Goal: Download file/media

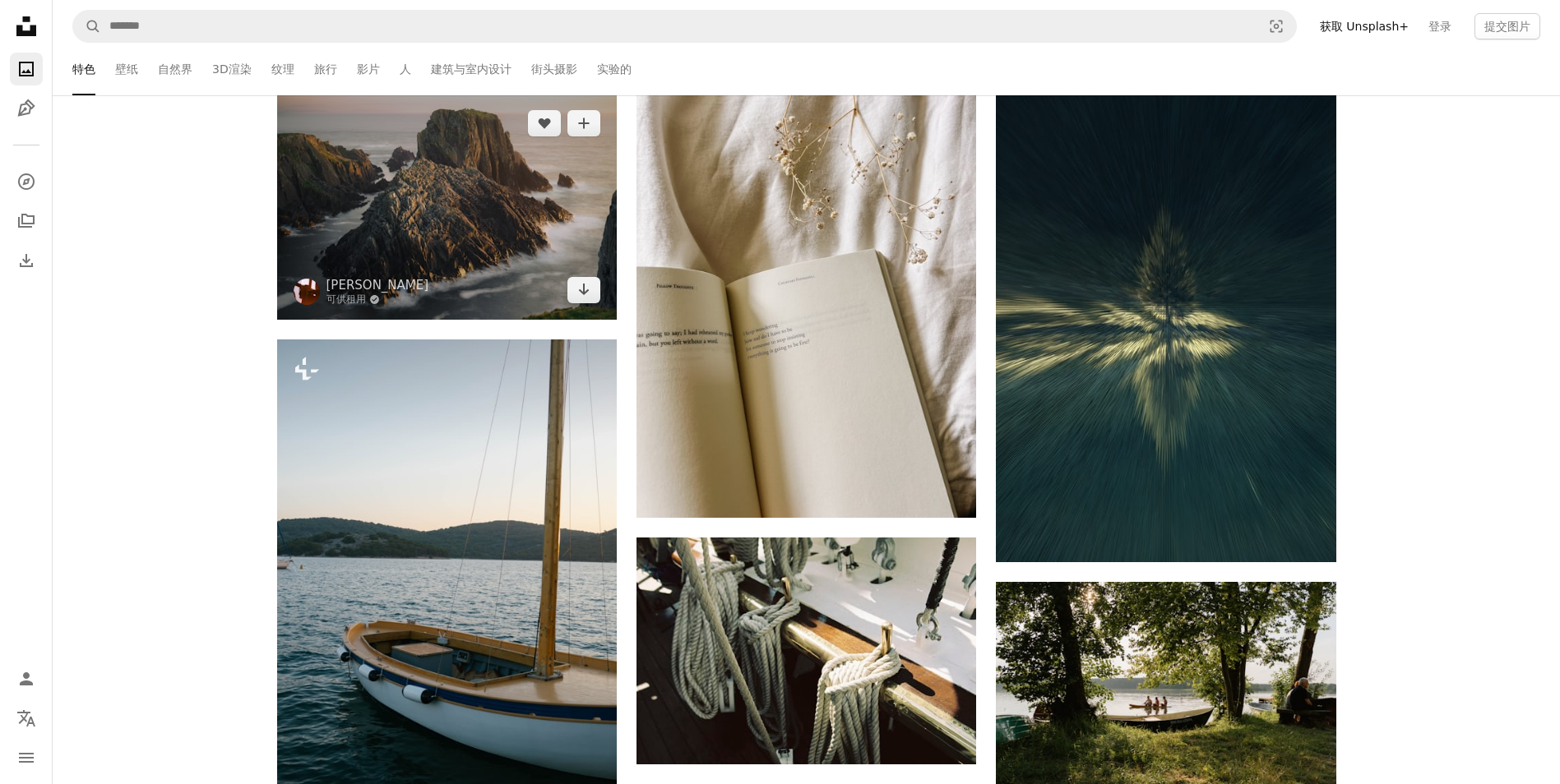
scroll to position [3782, 0]
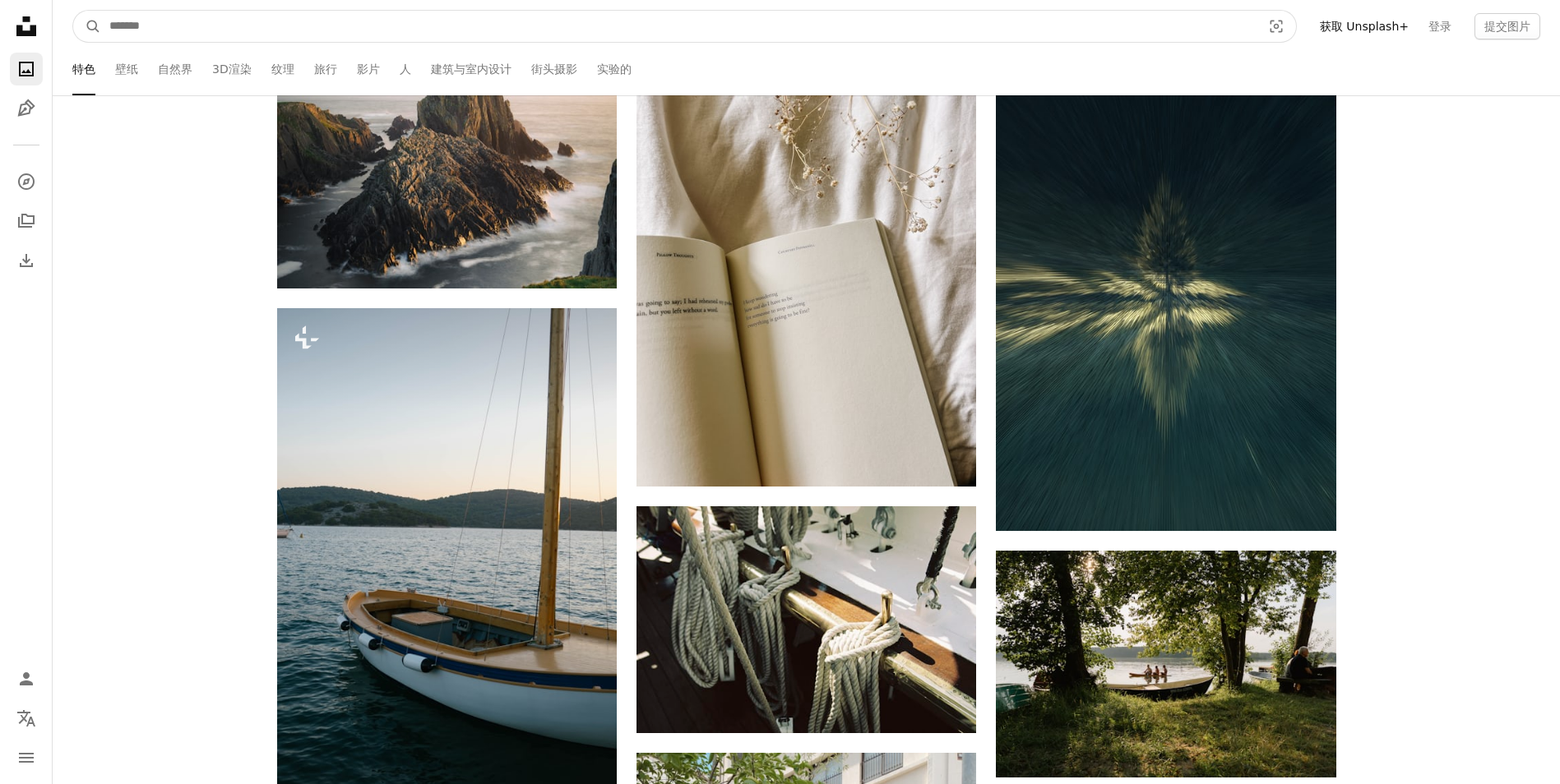
click at [167, 25] on input "查找全站视觉对象" at bounding box center [679, 26] width 1156 height 31
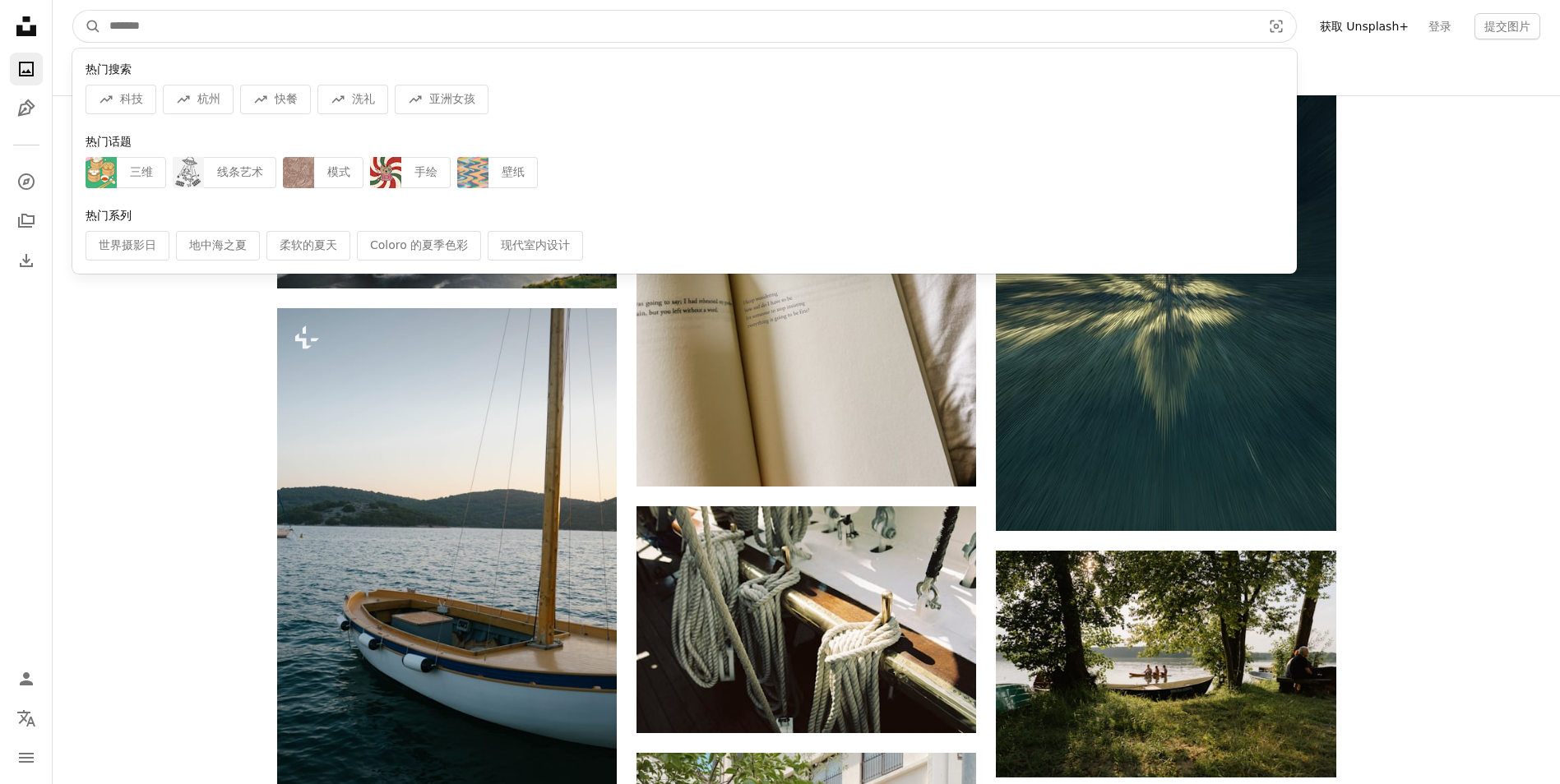
click at [225, 28] on input "查找全站视觉对象" at bounding box center [679, 26] width 1156 height 31
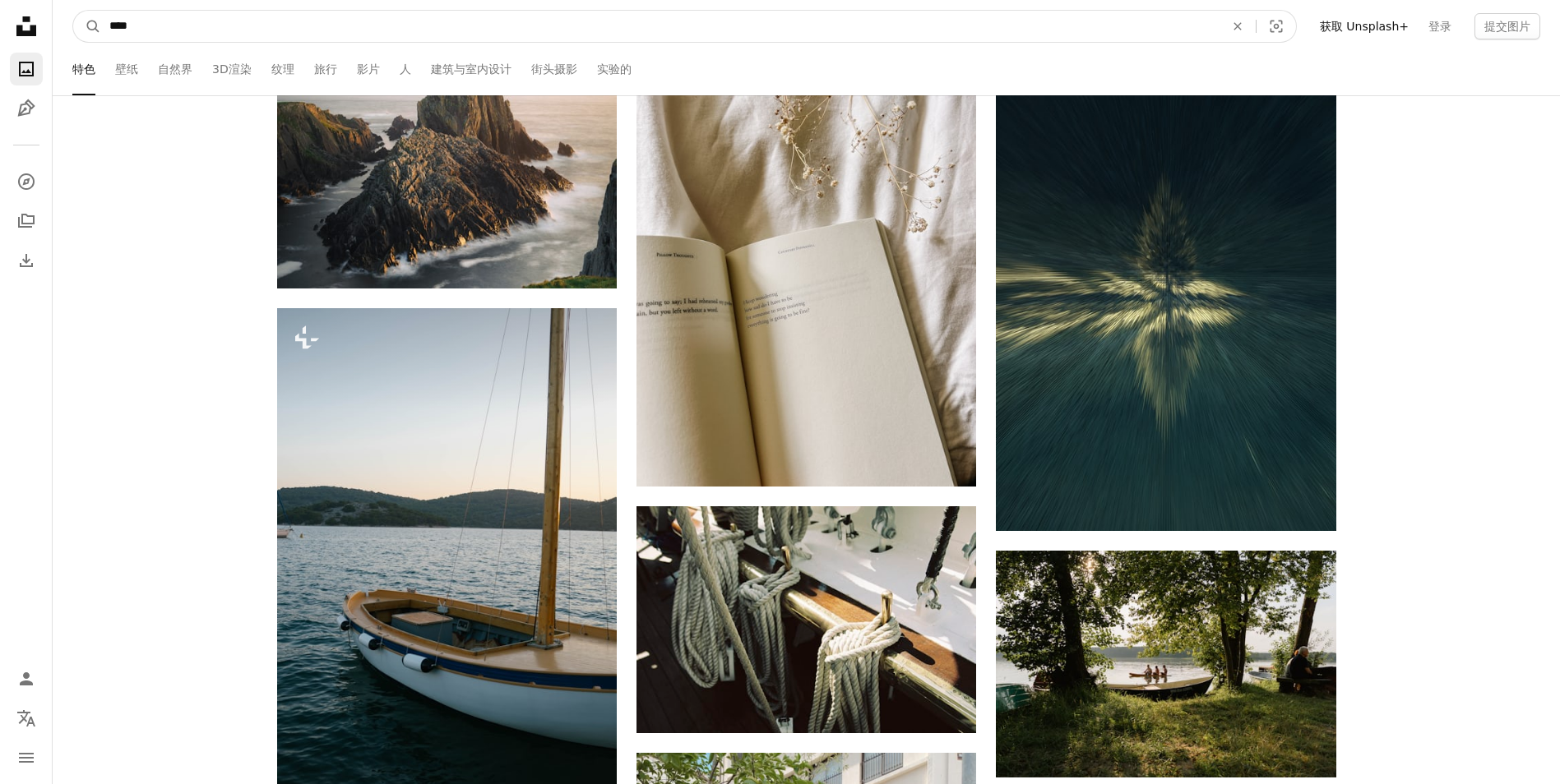
type input "****"
click at [73, 11] on button "A magnifying glass" at bounding box center [87, 26] width 28 height 31
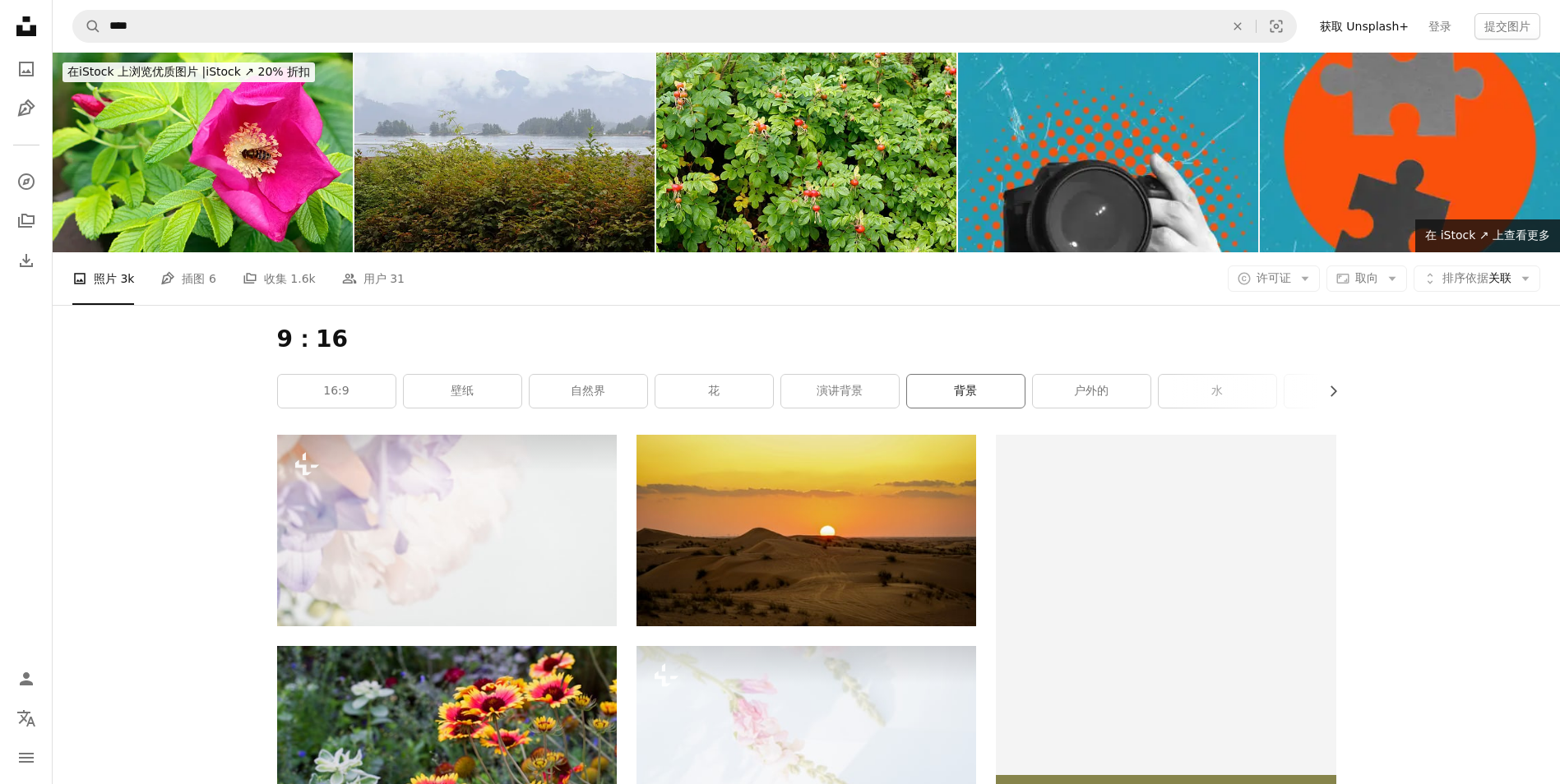
click at [964, 394] on link "背景" at bounding box center [966, 391] width 117 height 33
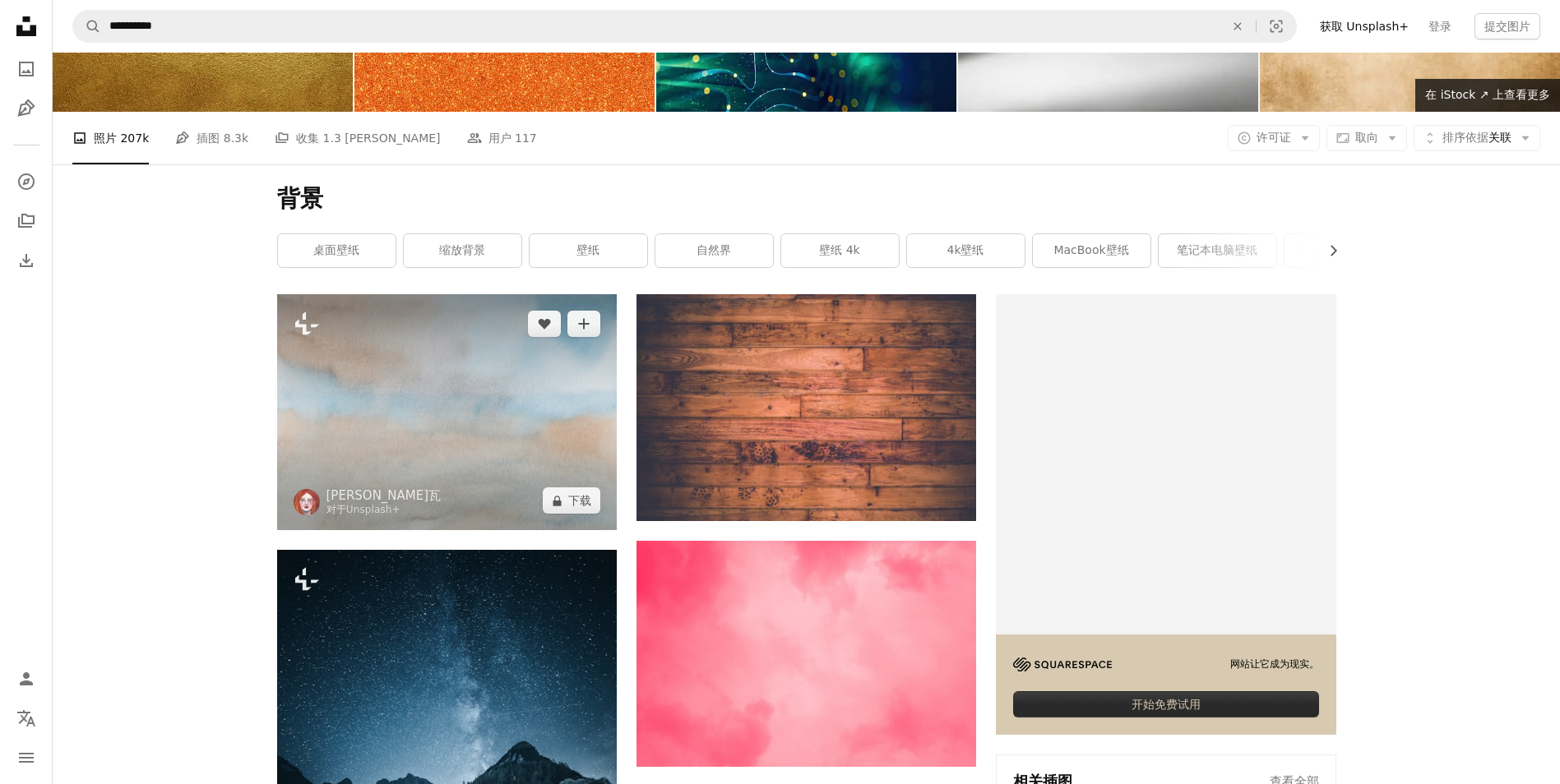
scroll to position [165, 0]
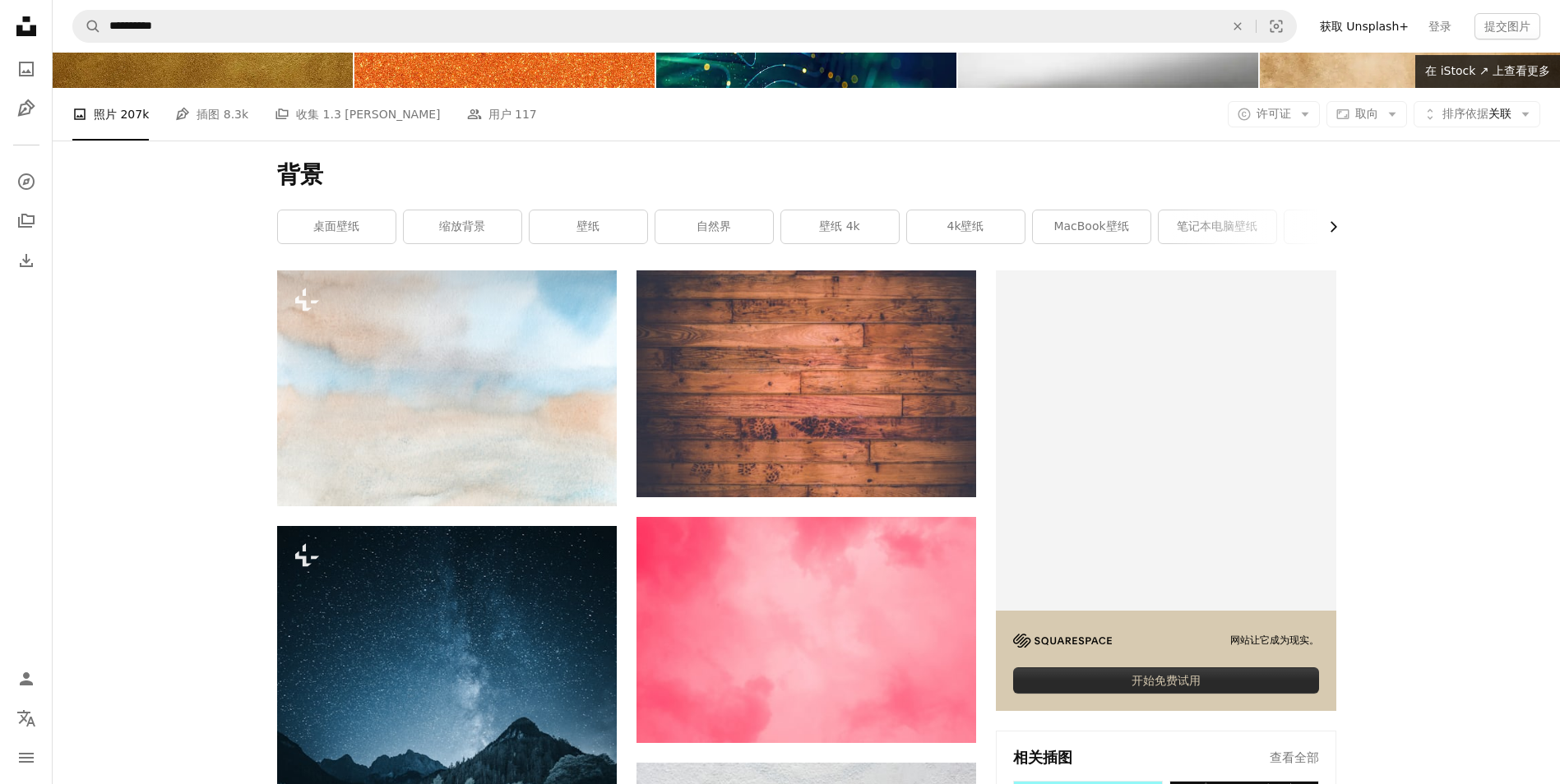
click at [1341, 228] on icon "Chevron right" at bounding box center [1332, 226] width 16 height 16
click at [1341, 228] on div "背景 Chevron left 桌面壁纸 缩放背景 壁纸 自然界 壁纸 4k 4k壁纸 MacBook壁纸 笔记本电脑壁纸 壁纸 Zoom 后台办公室 自然背…" at bounding box center [806, 206] width 1099 height 130
click at [1161, 227] on link "自然背景" at bounding box center [1150, 227] width 117 height 33
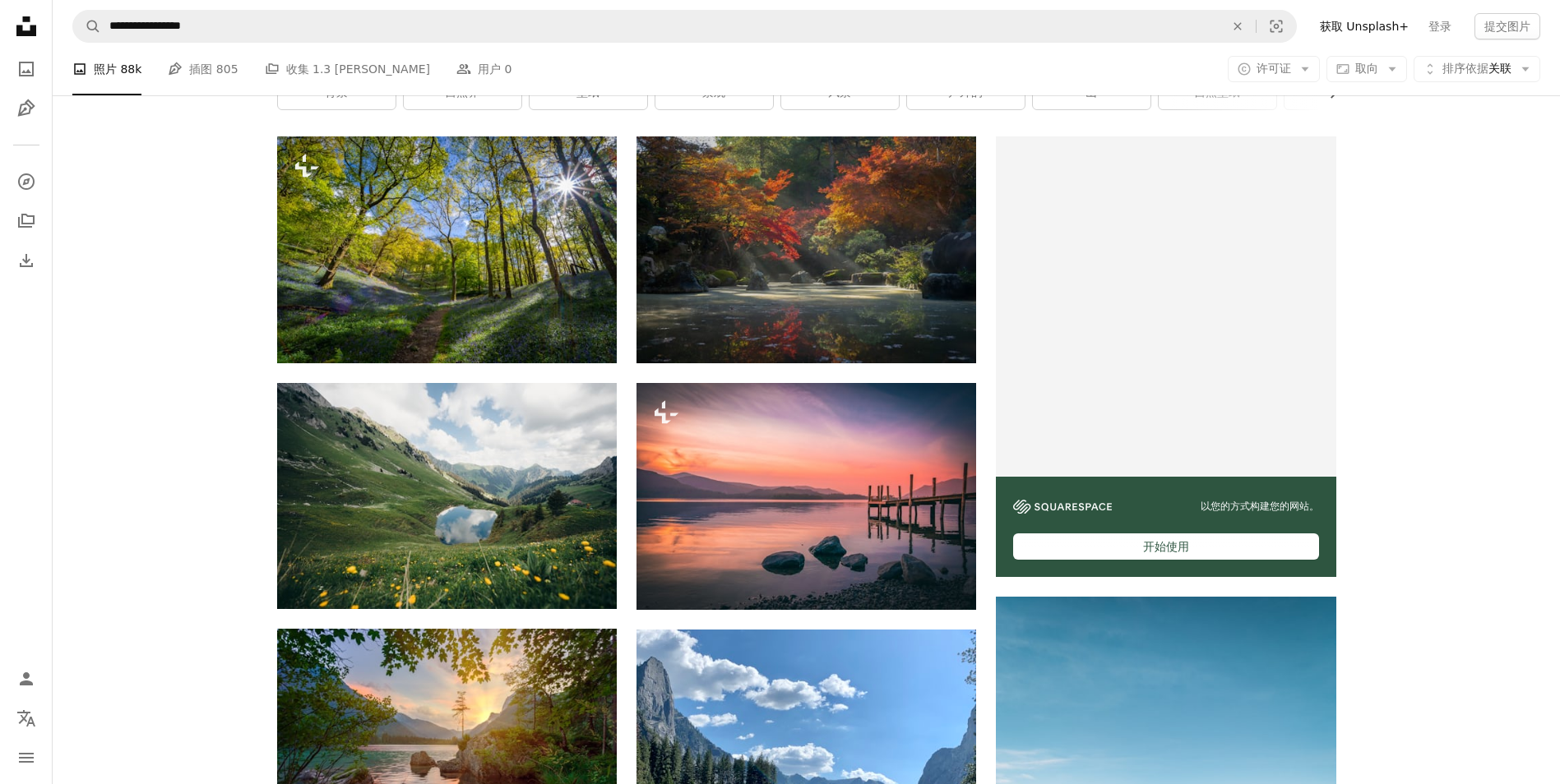
scroll to position [82, 0]
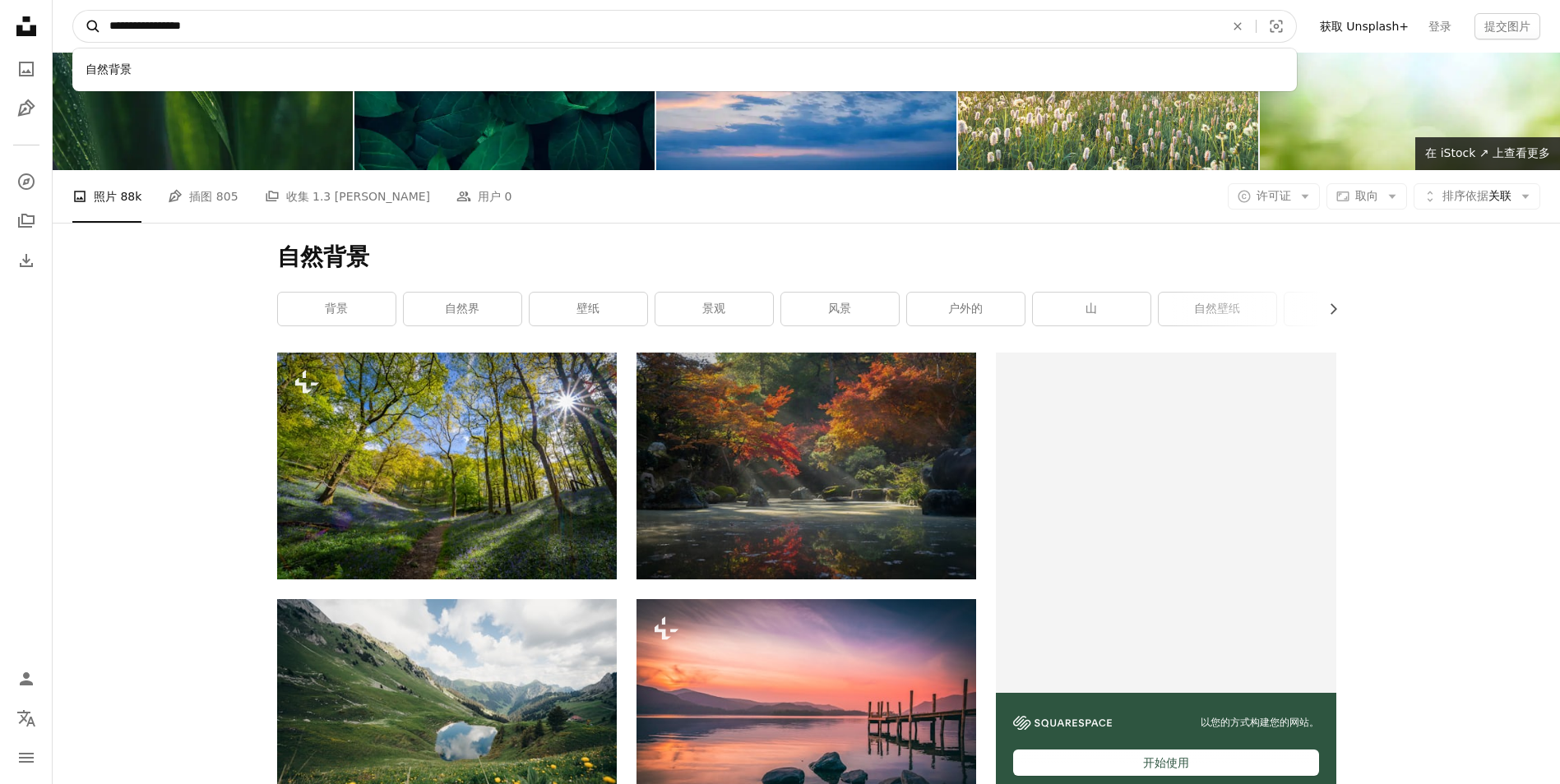
drag, startPoint x: 274, startPoint y: 34, endPoint x: 76, endPoint y: 30, distance: 198.0
click at [76, 30] on form "**********" at bounding box center [684, 26] width 1224 height 33
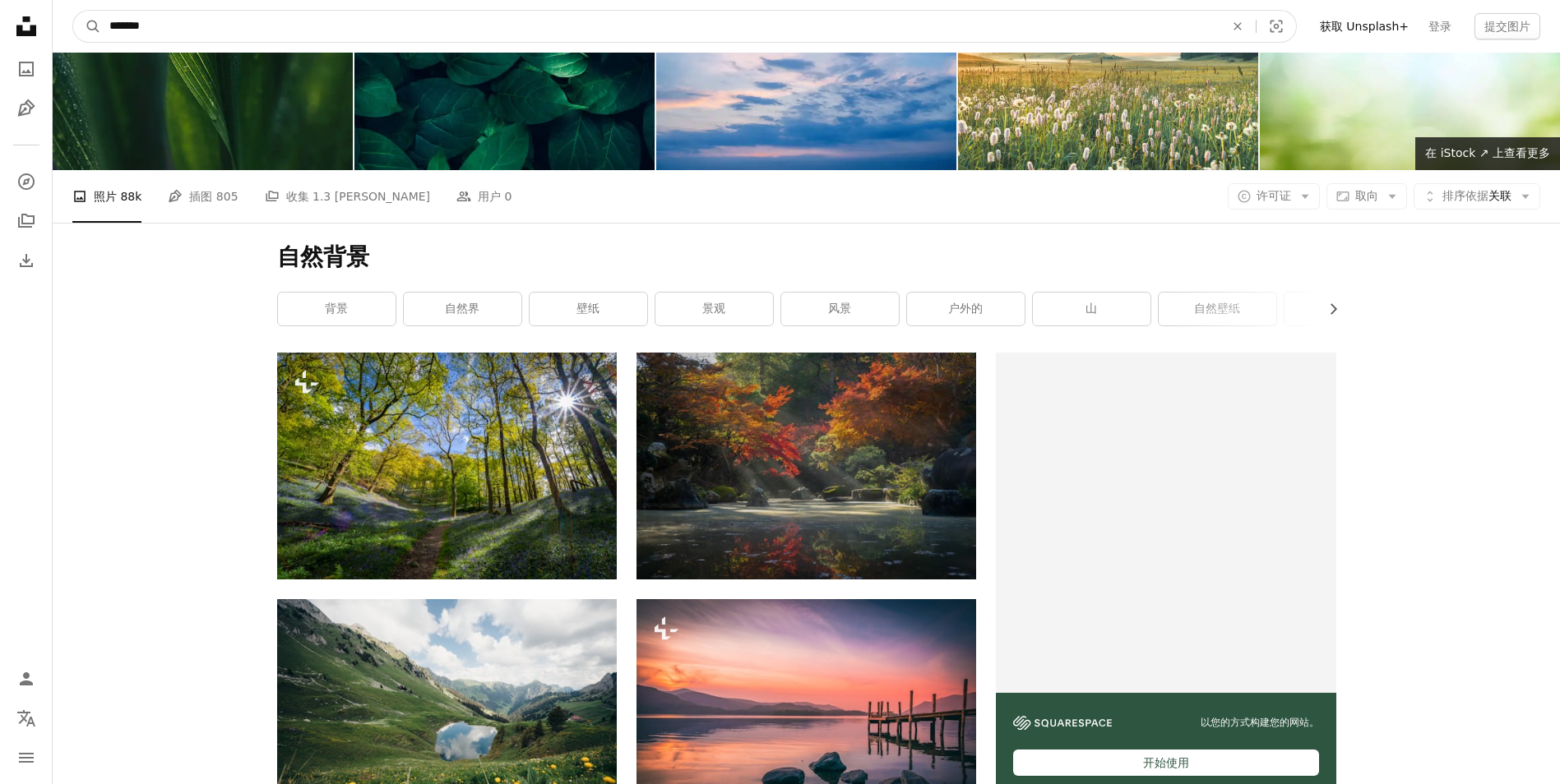
type input "****"
click button "A magnifying glass" at bounding box center [87, 26] width 28 height 31
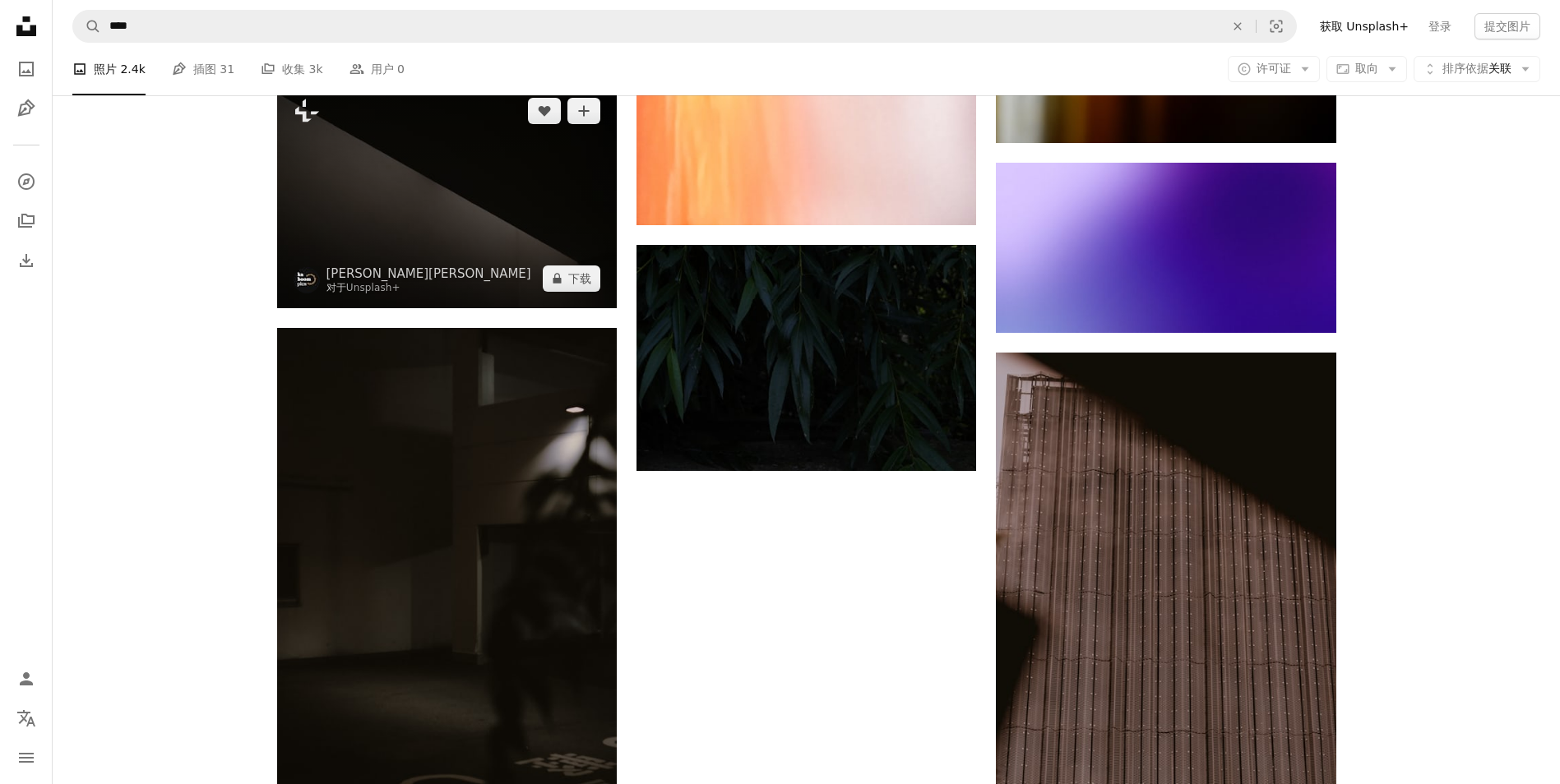
scroll to position [1973, 0]
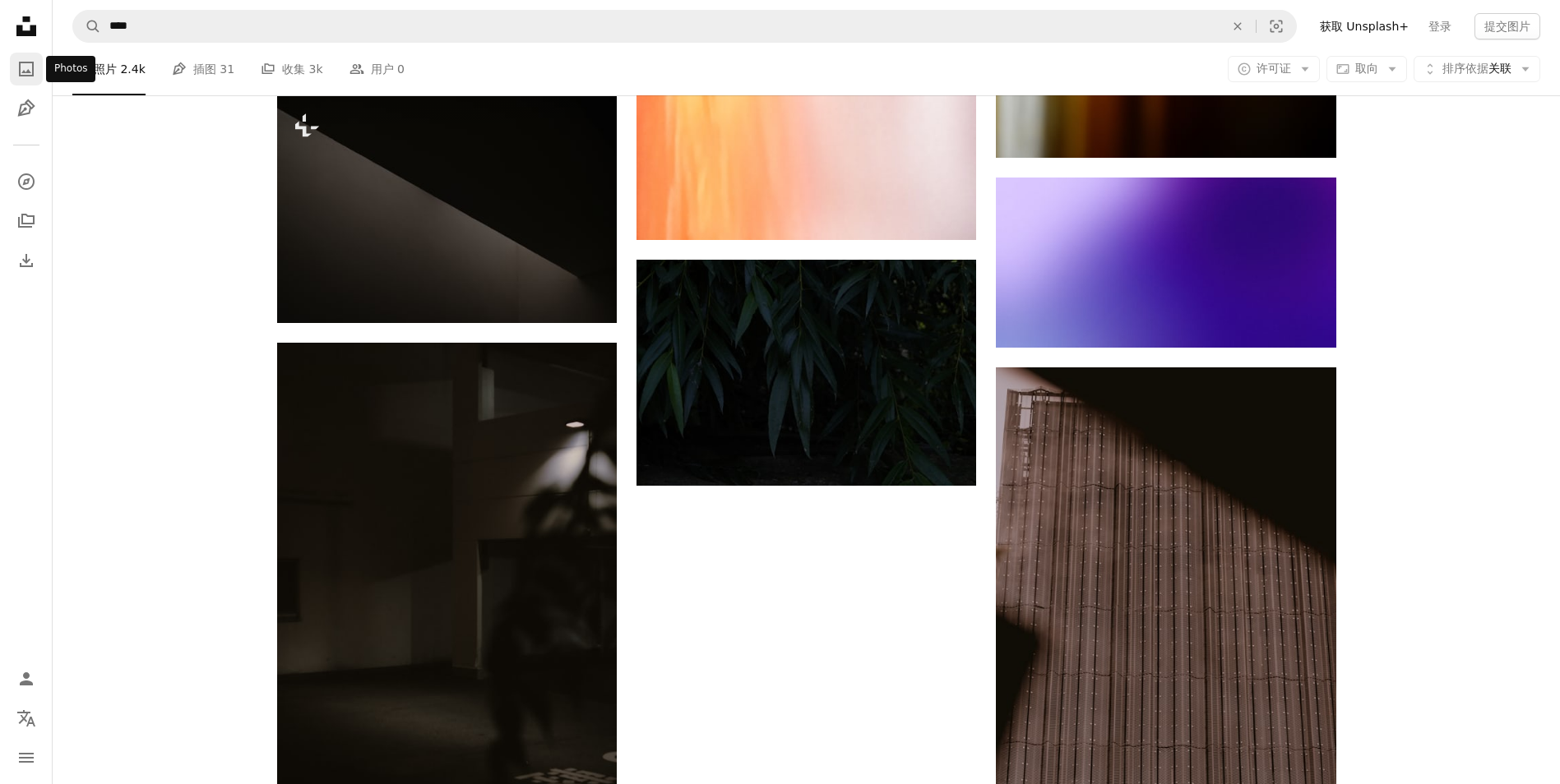
click at [13, 66] on link "一张照片" at bounding box center [26, 69] width 33 height 33
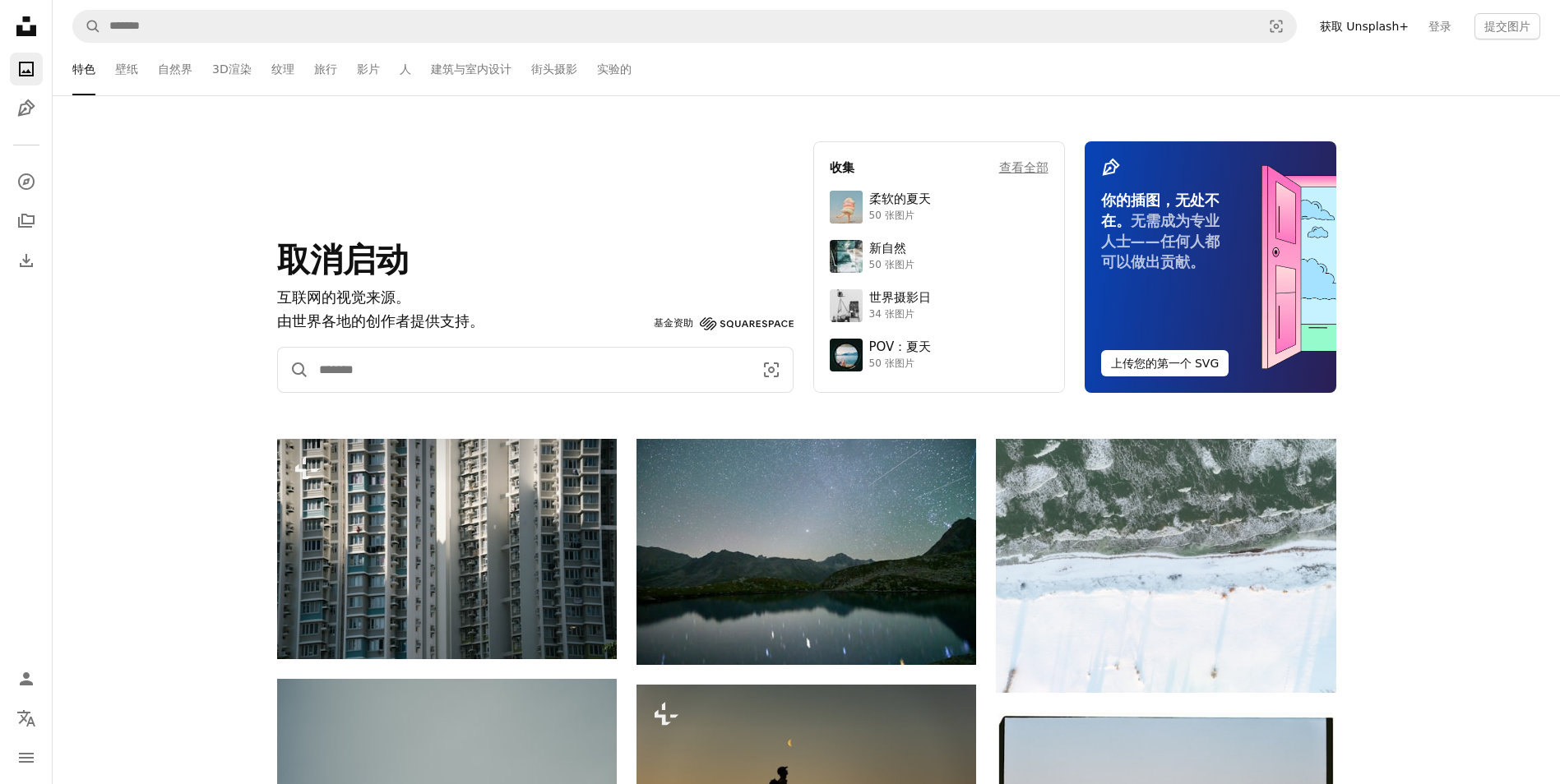
click at [461, 358] on input "查找全站视觉对象" at bounding box center [529, 369] width 441 height 44
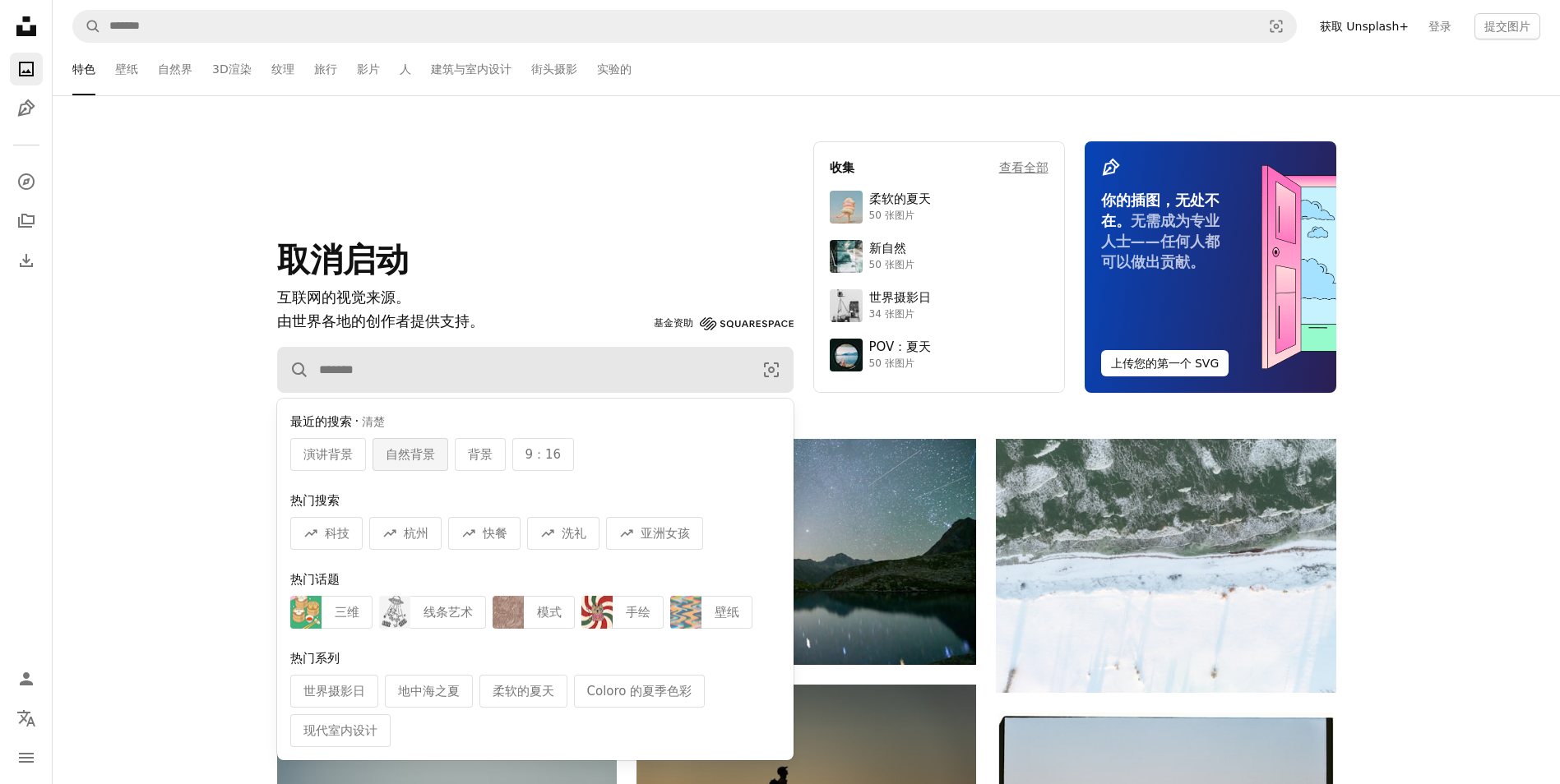
click at [400, 454] on span "自然背景" at bounding box center [410, 454] width 49 height 20
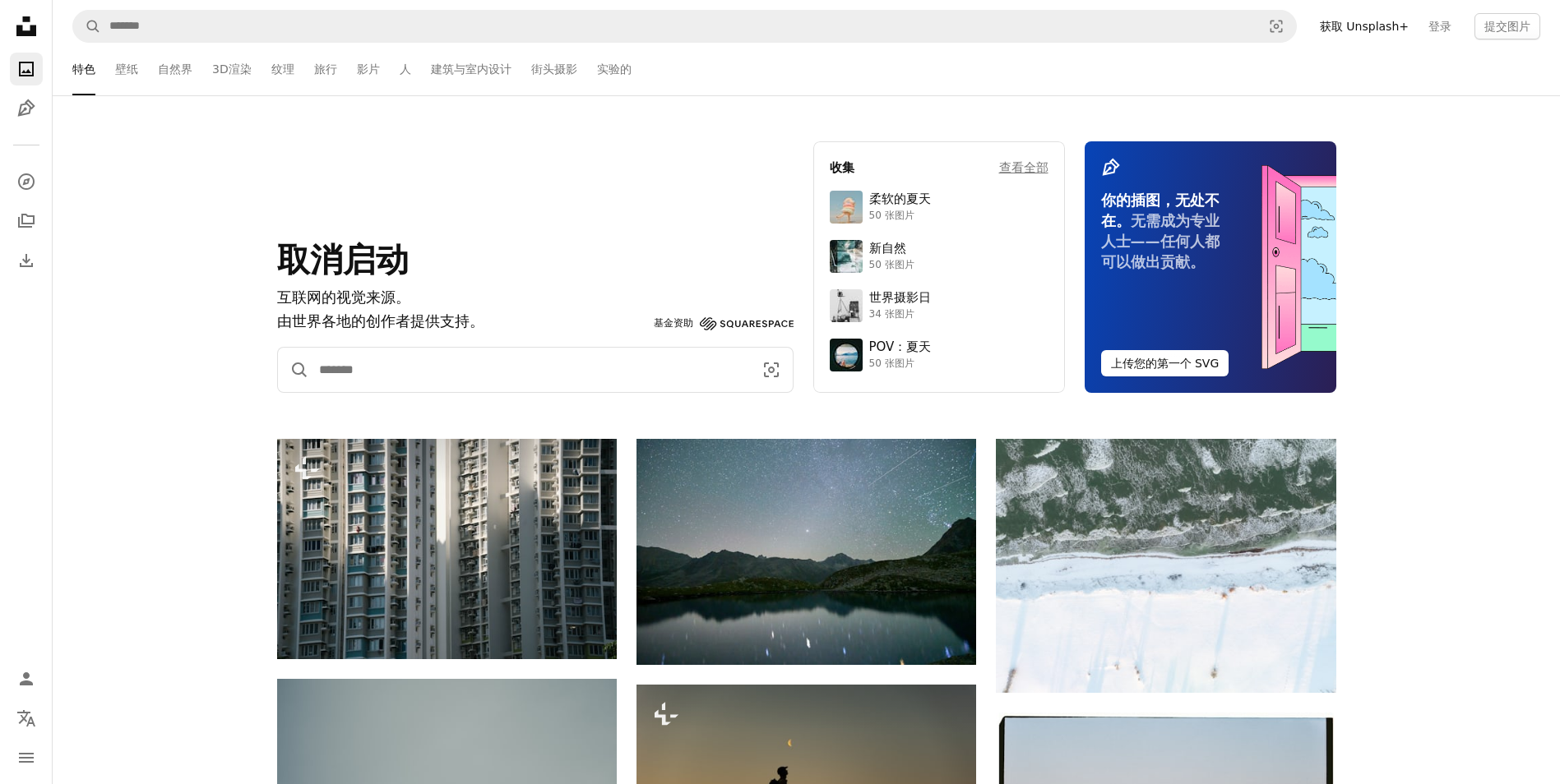
click at [407, 372] on input "查找全站视觉对象" at bounding box center [529, 369] width 441 height 44
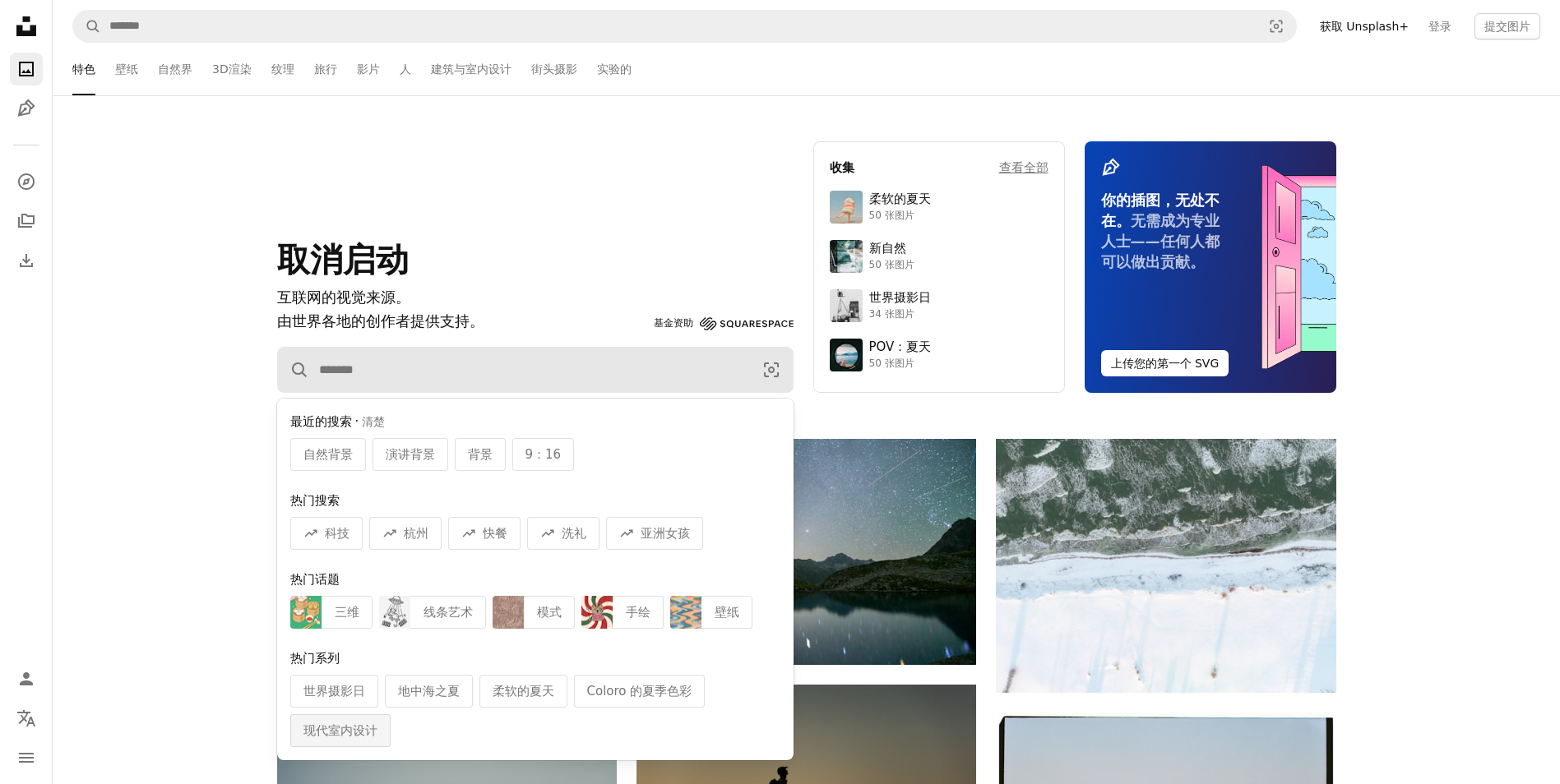
click at [357, 736] on div "现代室内设计" at bounding box center [341, 730] width 100 height 33
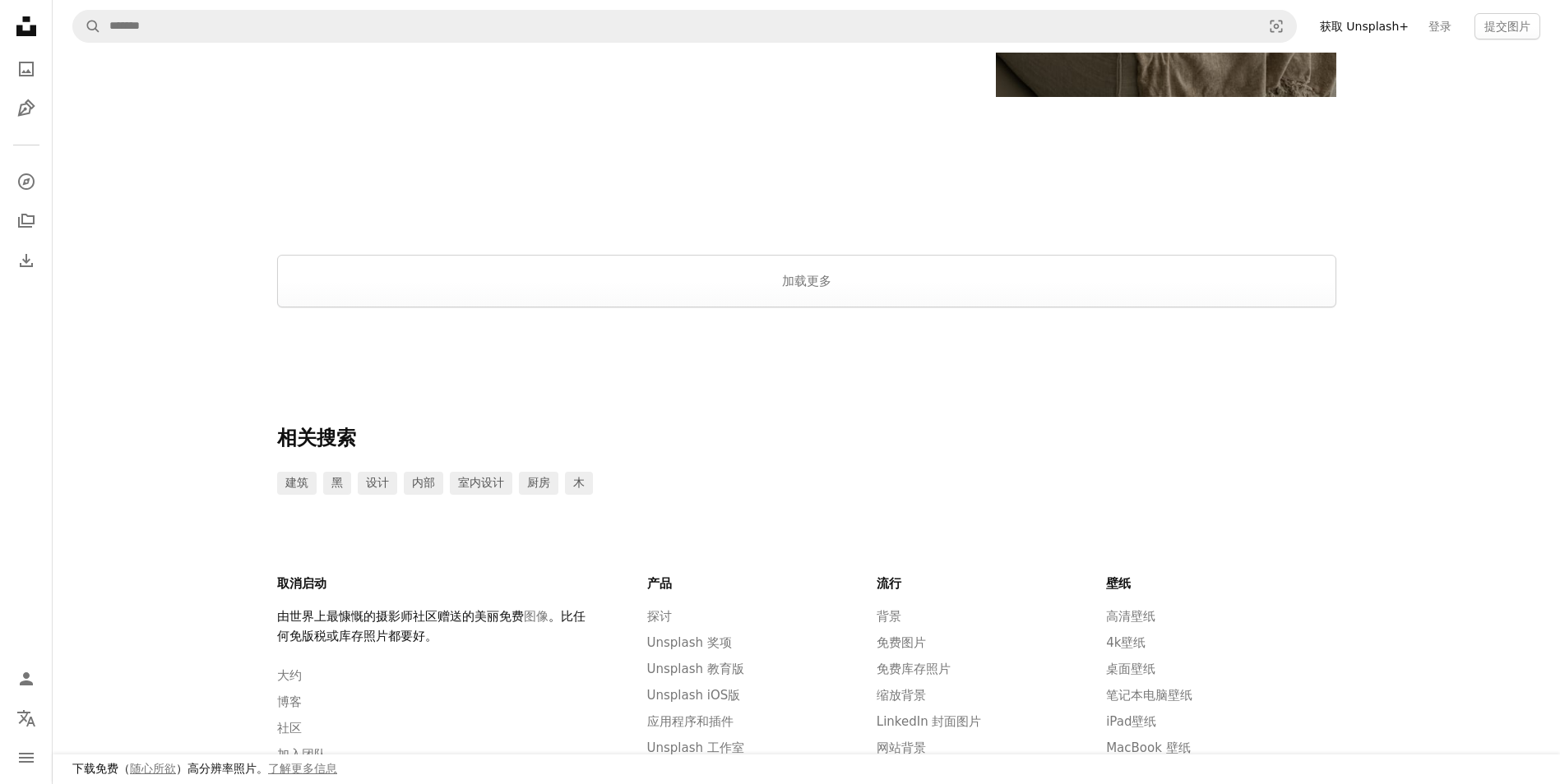
scroll to position [2795, 0]
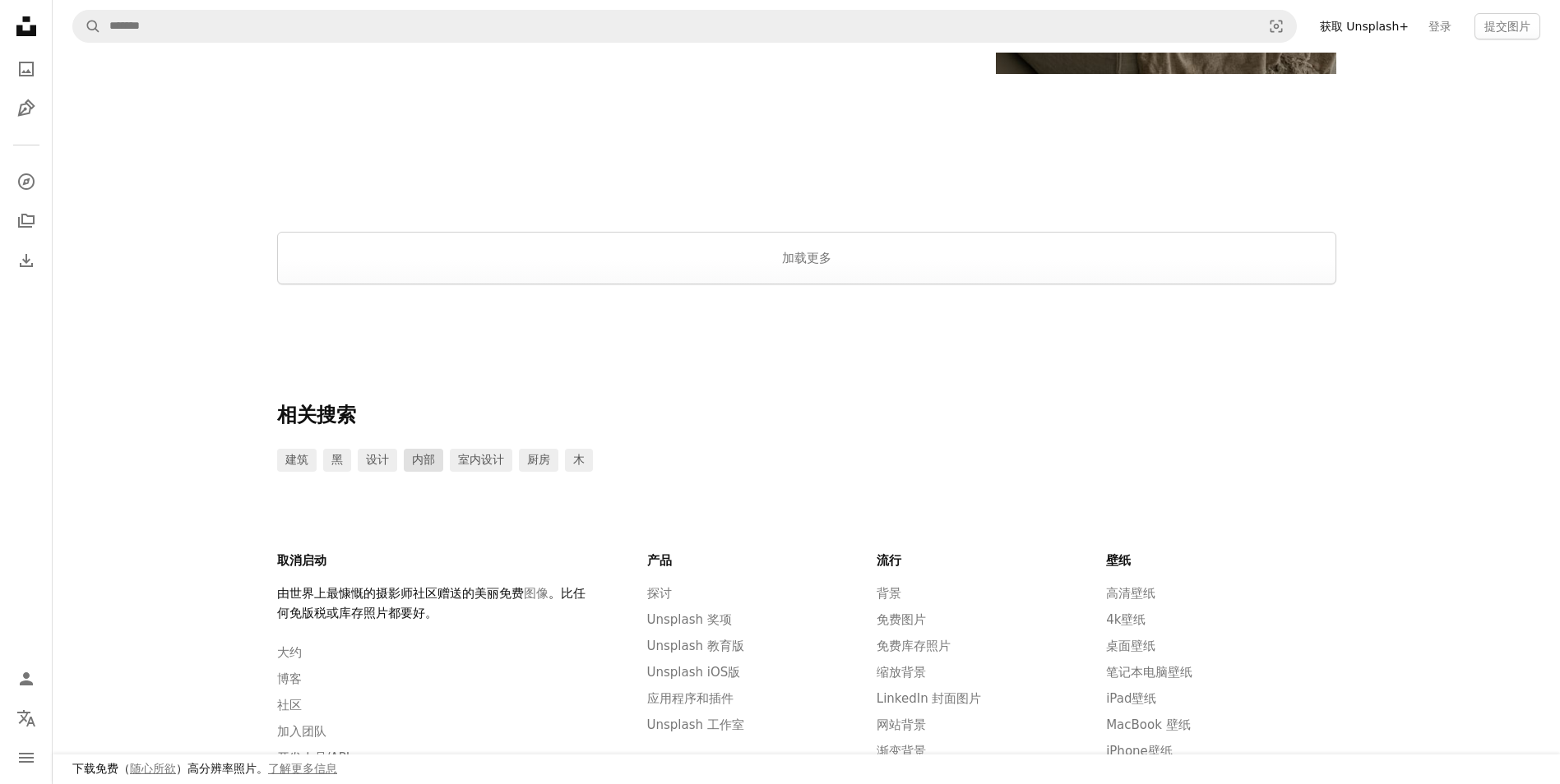
click at [418, 459] on link "内部" at bounding box center [423, 460] width 39 height 23
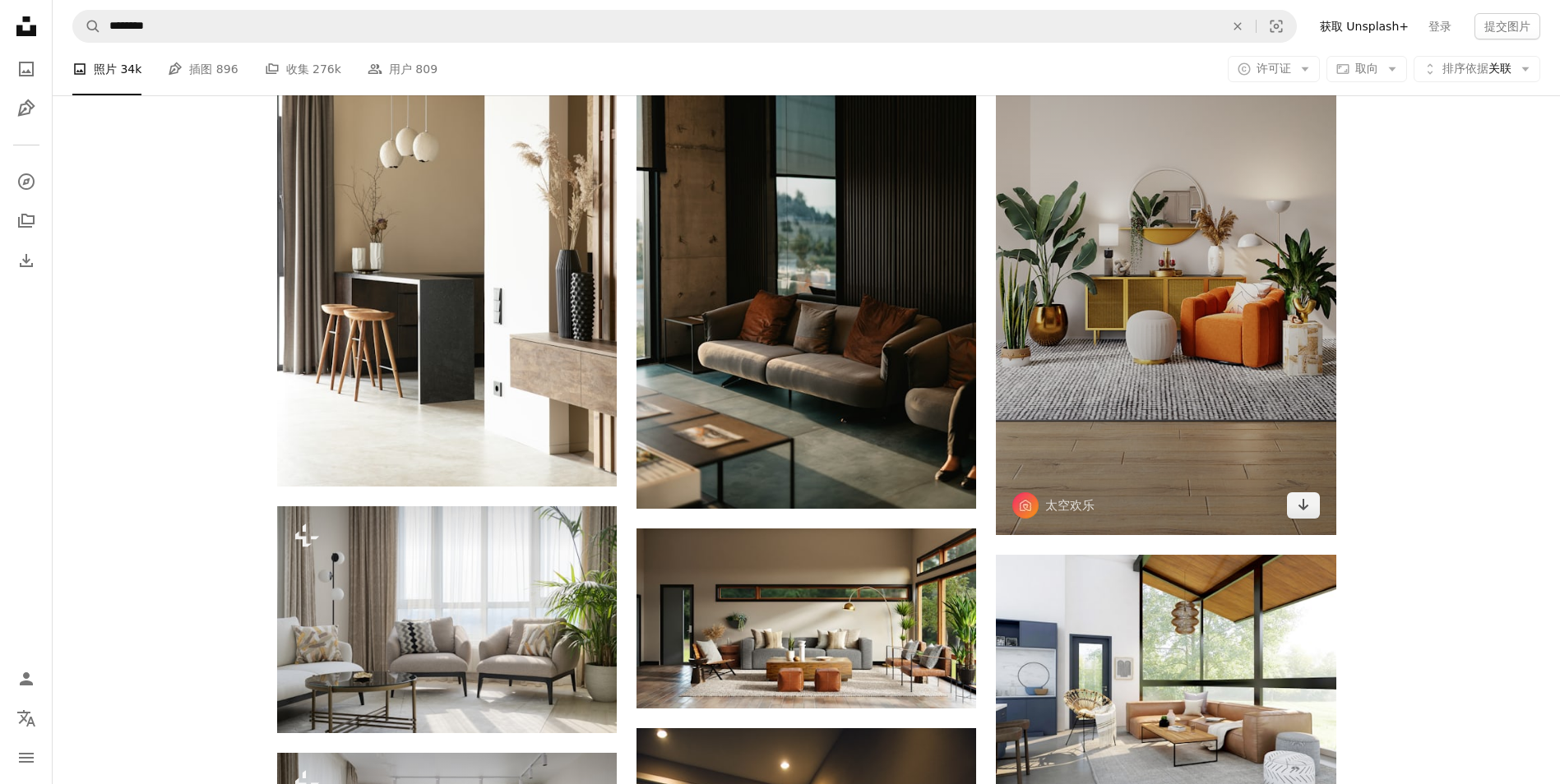
scroll to position [905, 0]
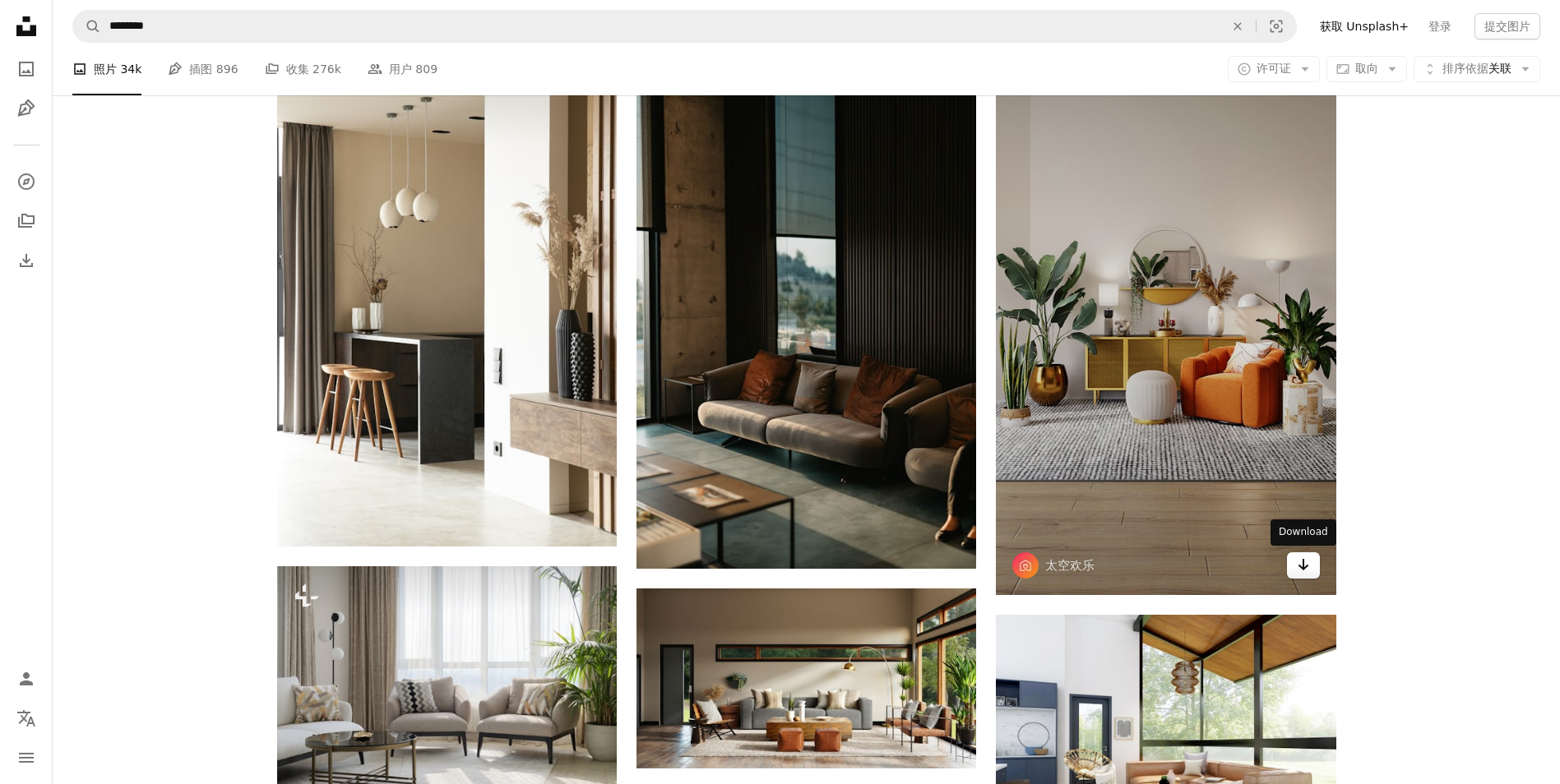
click at [1305, 567] on icon "下载" at bounding box center [1303, 565] width 11 height 12
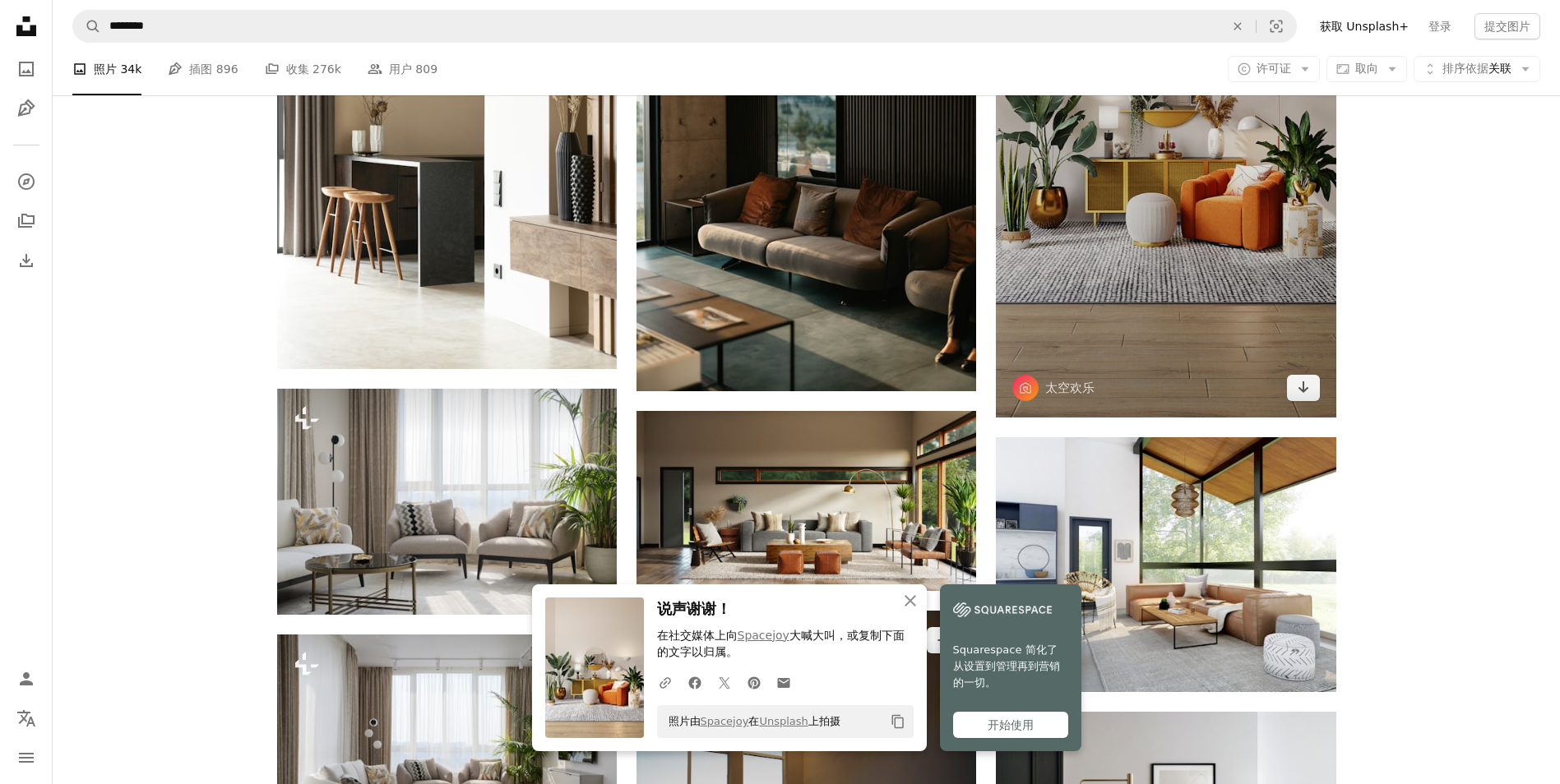
scroll to position [1233, 0]
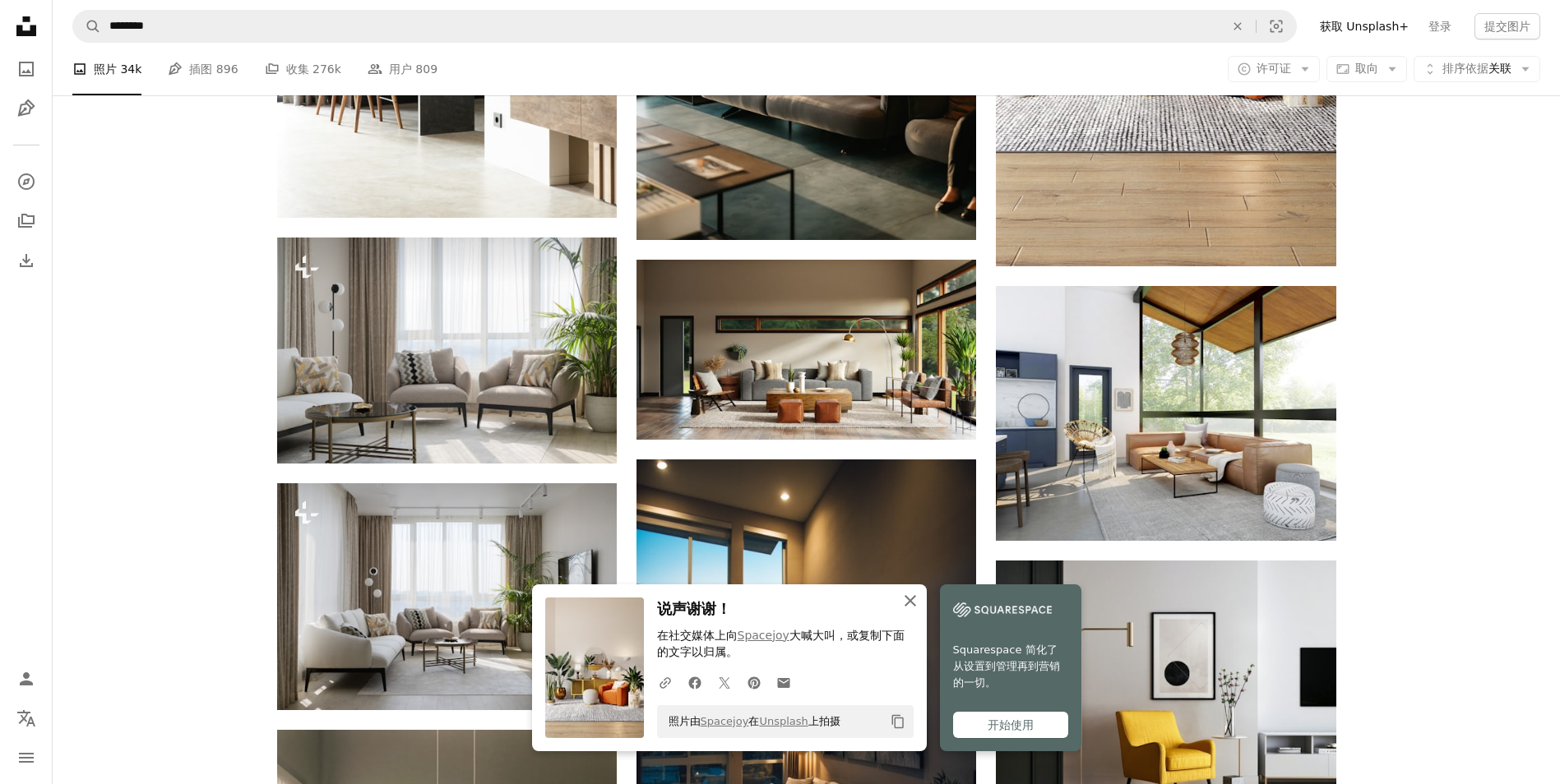
click at [909, 600] on icon "button" at bounding box center [911, 601] width 12 height 12
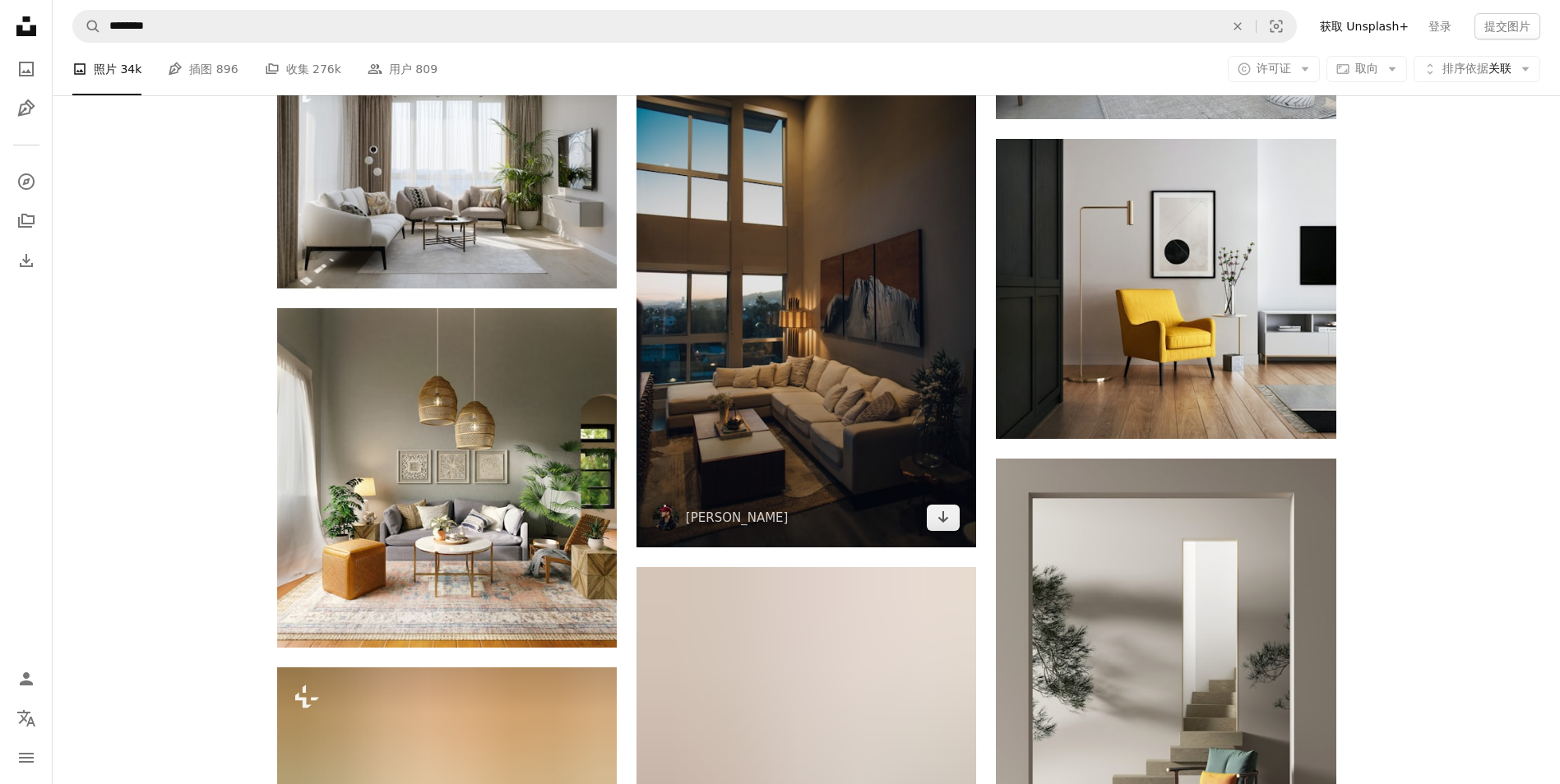
scroll to position [1644, 0]
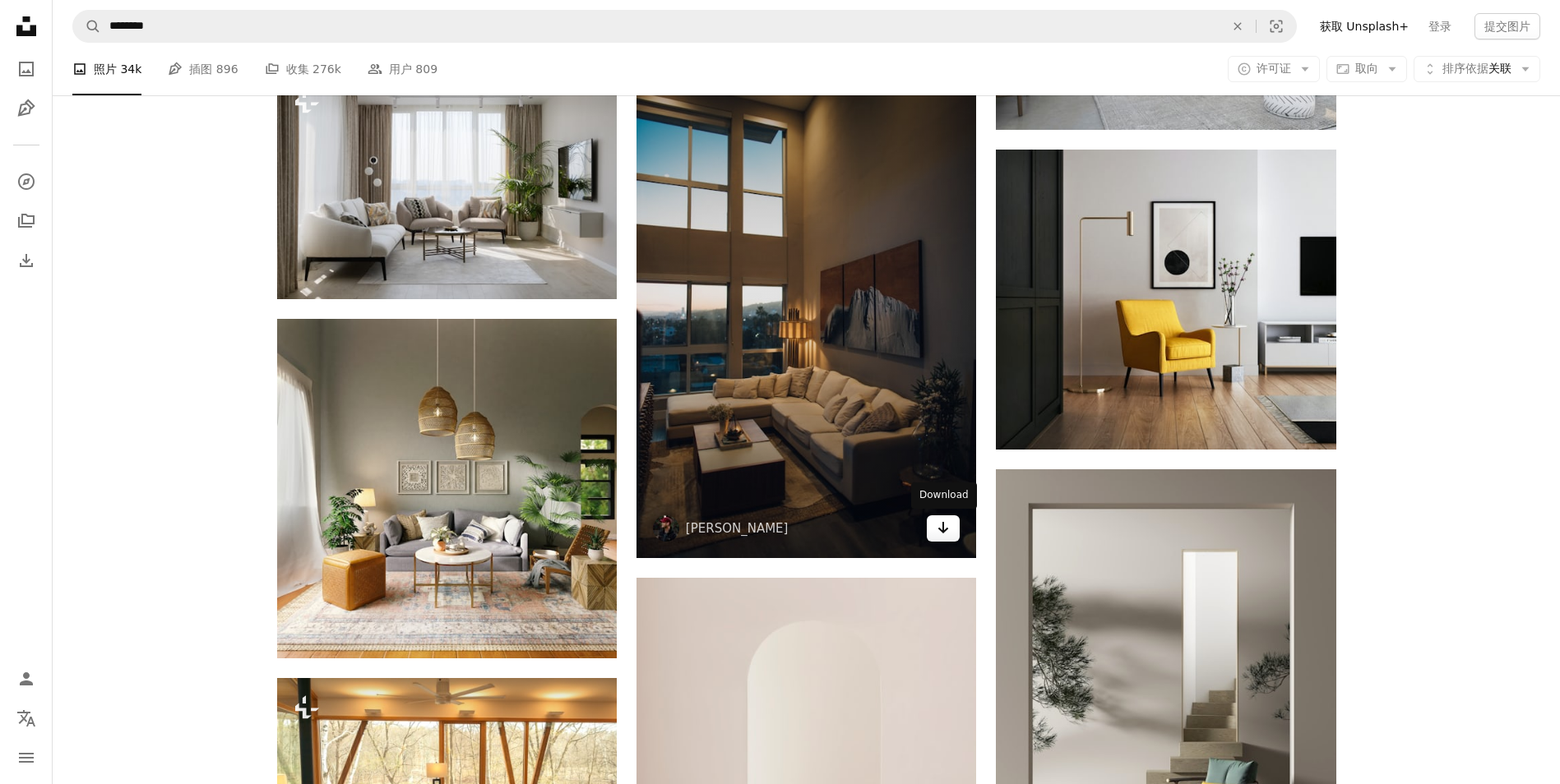
click at [945, 528] on icon "Arrow pointing down" at bounding box center [943, 527] width 13 height 20
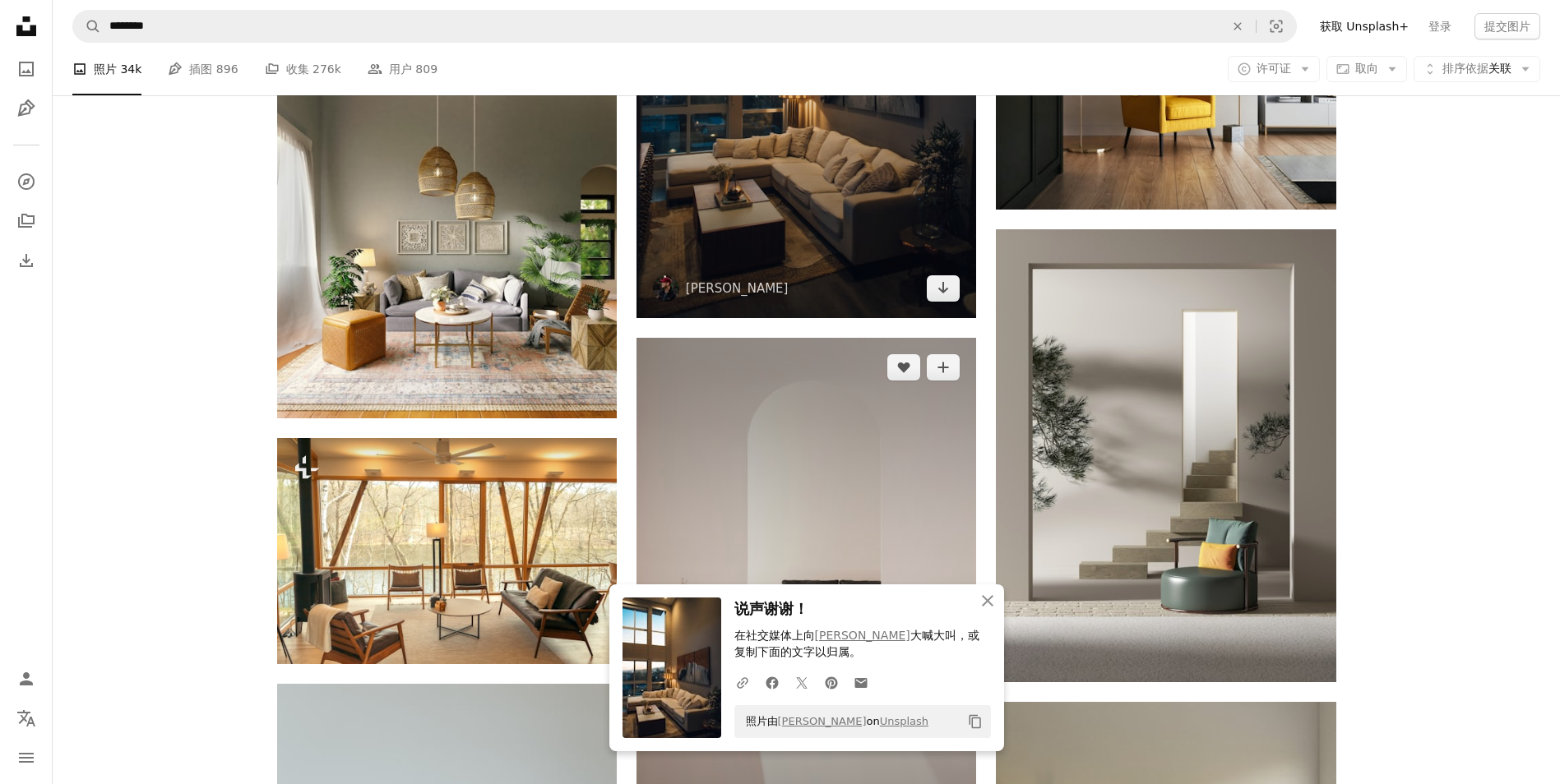
scroll to position [1891, 0]
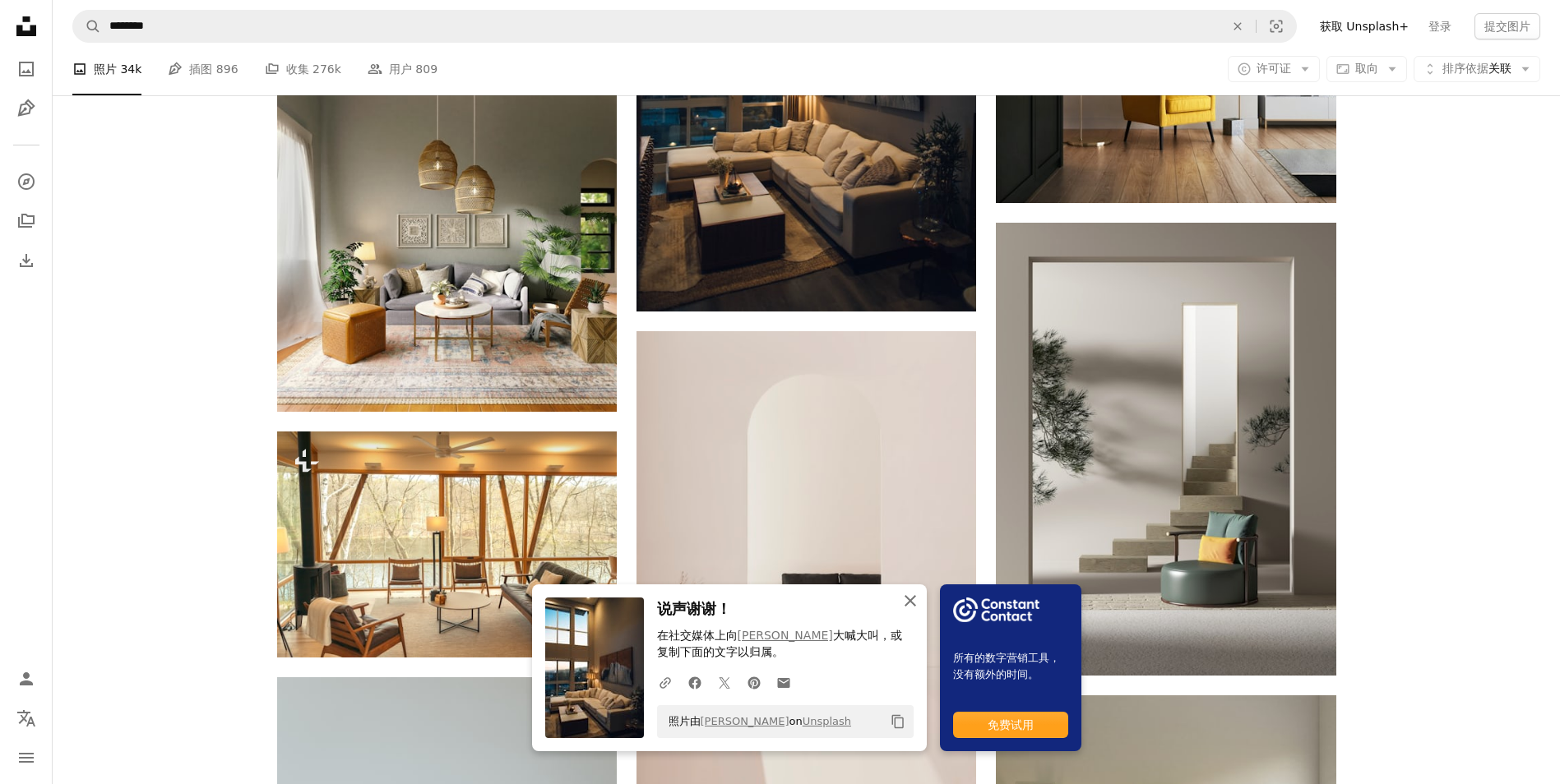
click at [904, 601] on icon "An X shape" at bounding box center [910, 601] width 20 height 20
